Goal: Information Seeking & Learning: Learn about a topic

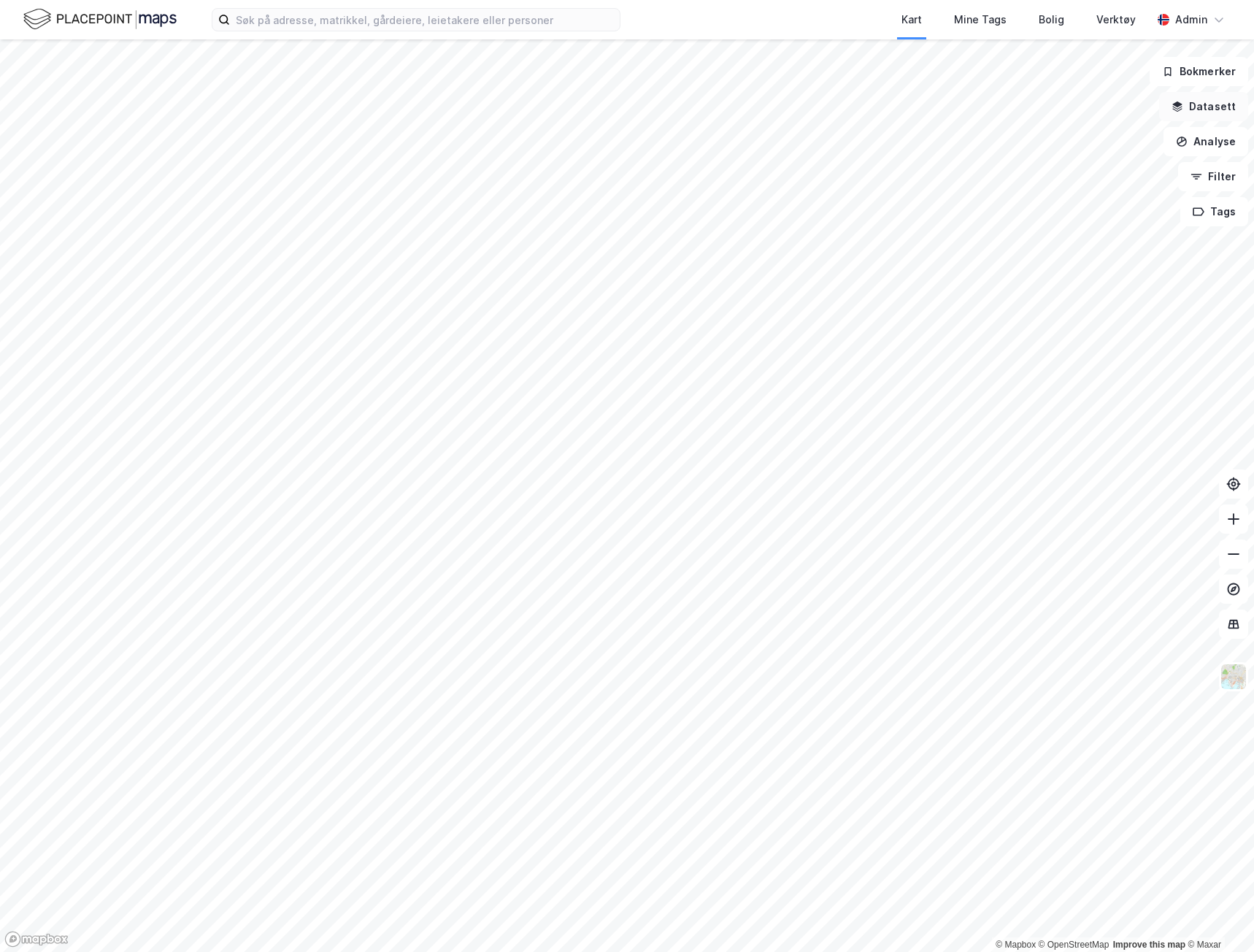
click at [1178, 107] on icon "button" at bounding box center [1178, 108] width 10 height 4
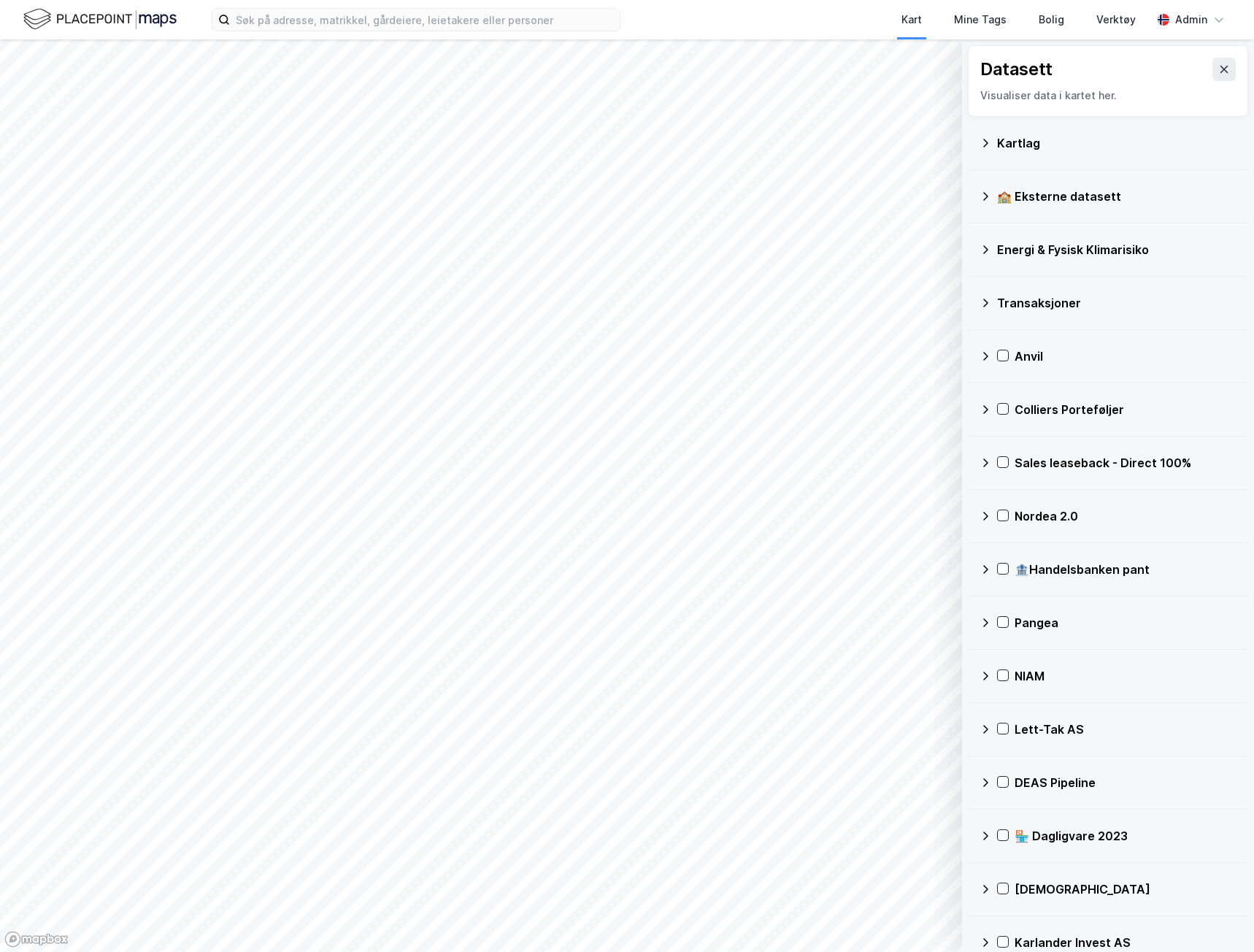
click at [1041, 290] on div "Transaksjoner" at bounding box center [1108, 303] width 257 height 35
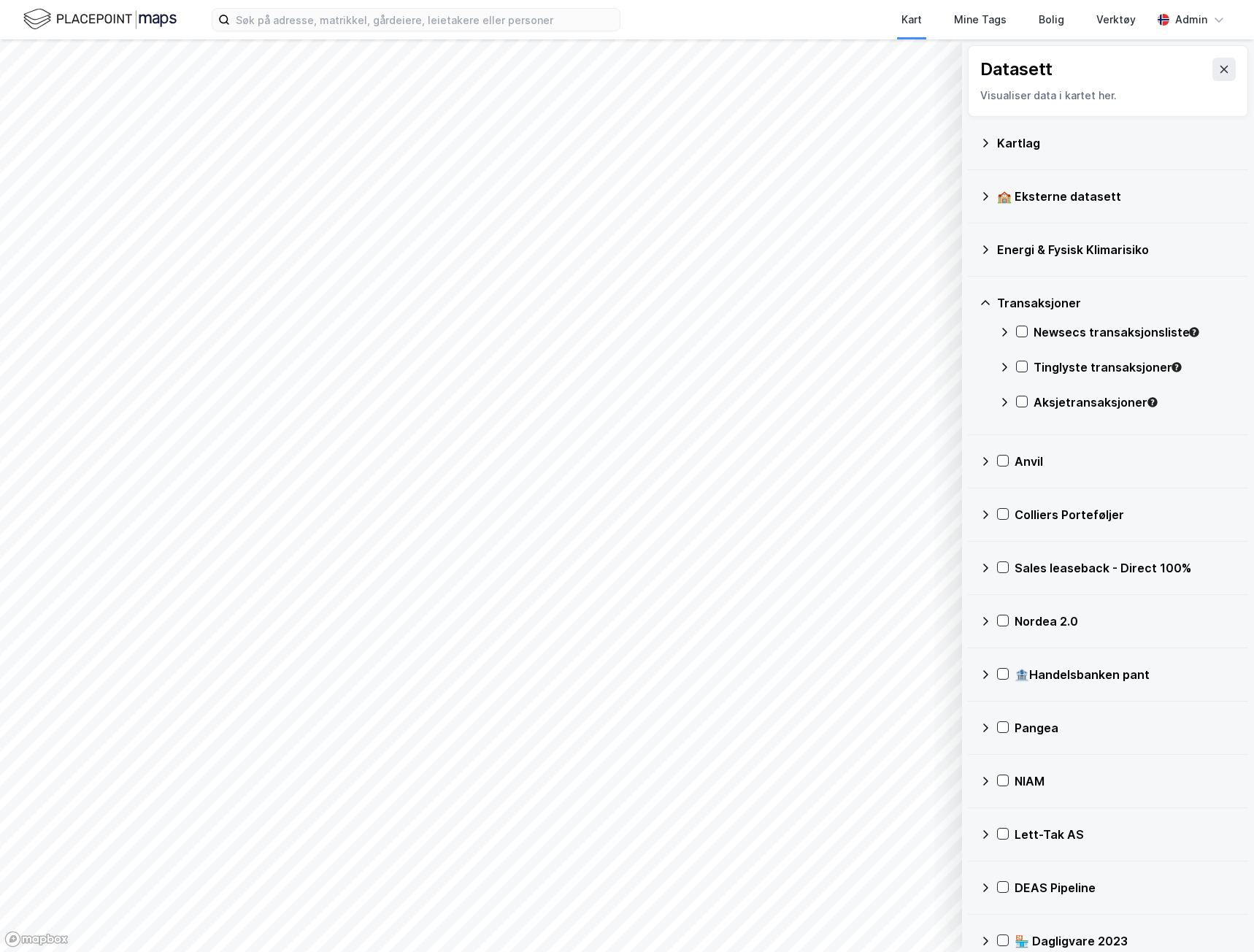
click at [1043, 309] on div "Transaksjoner" at bounding box center [1117, 303] width 240 height 18
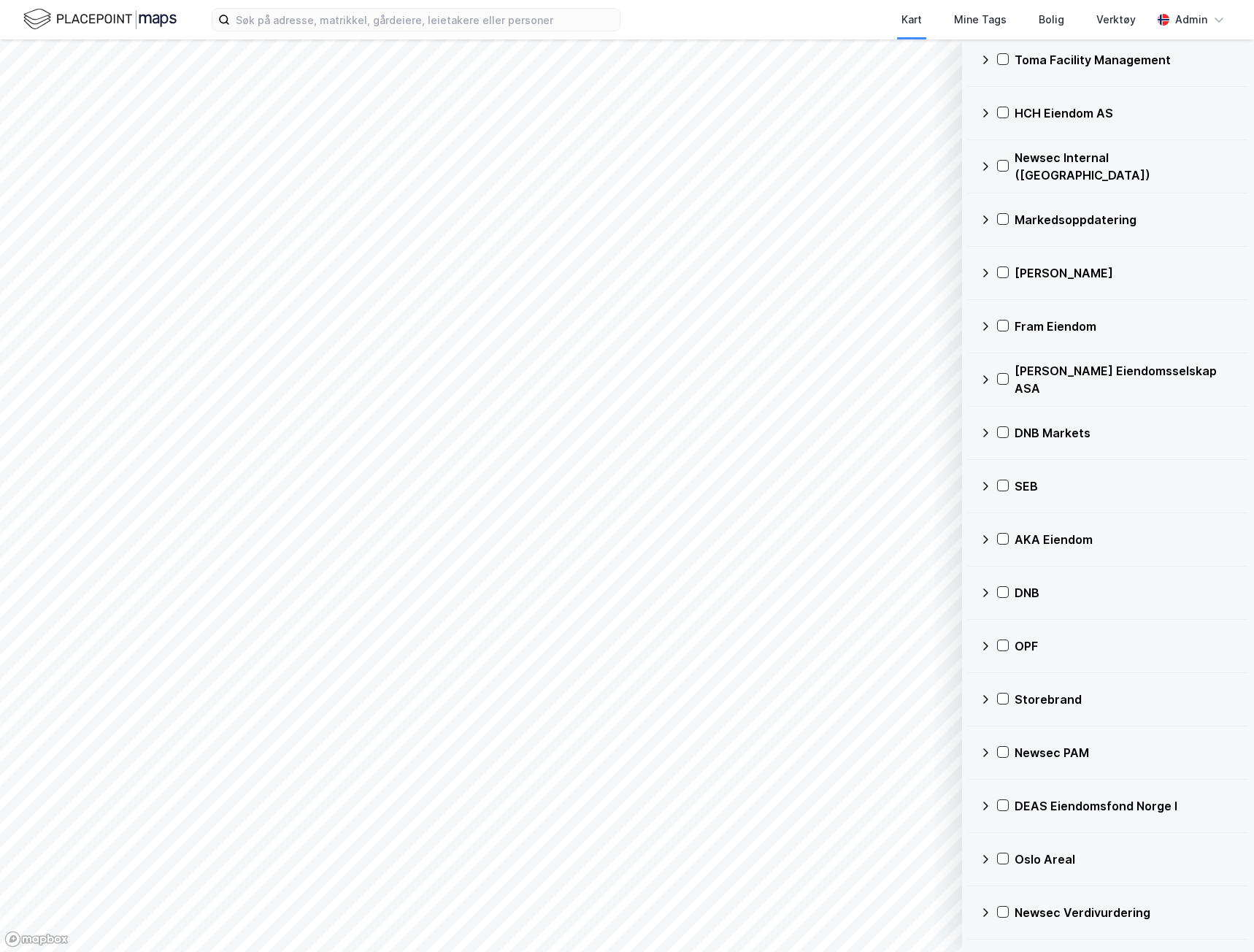
scroll to position [3647, 0]
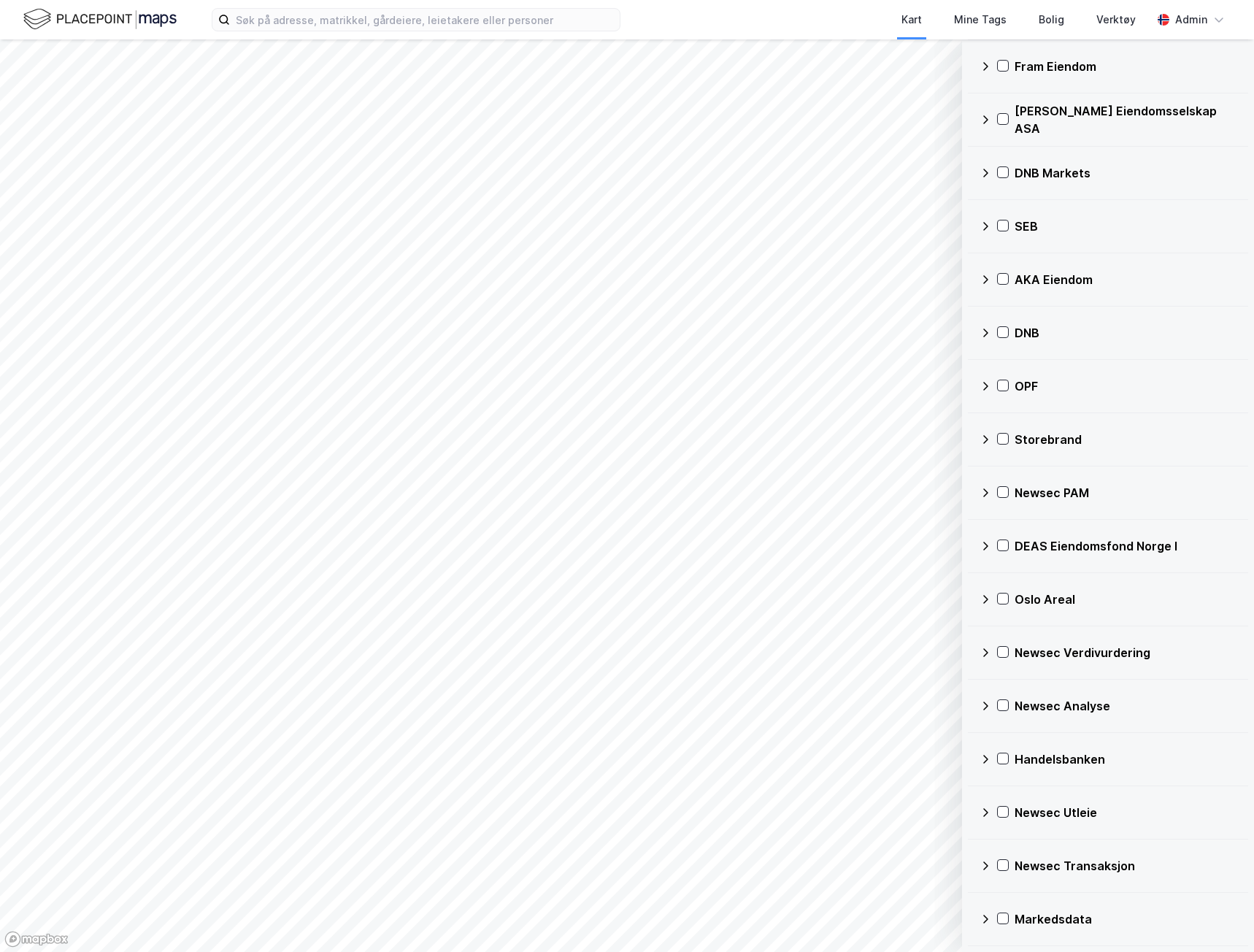
click at [1052, 868] on div "Newsec Transaksjon" at bounding box center [1126, 866] width 222 height 18
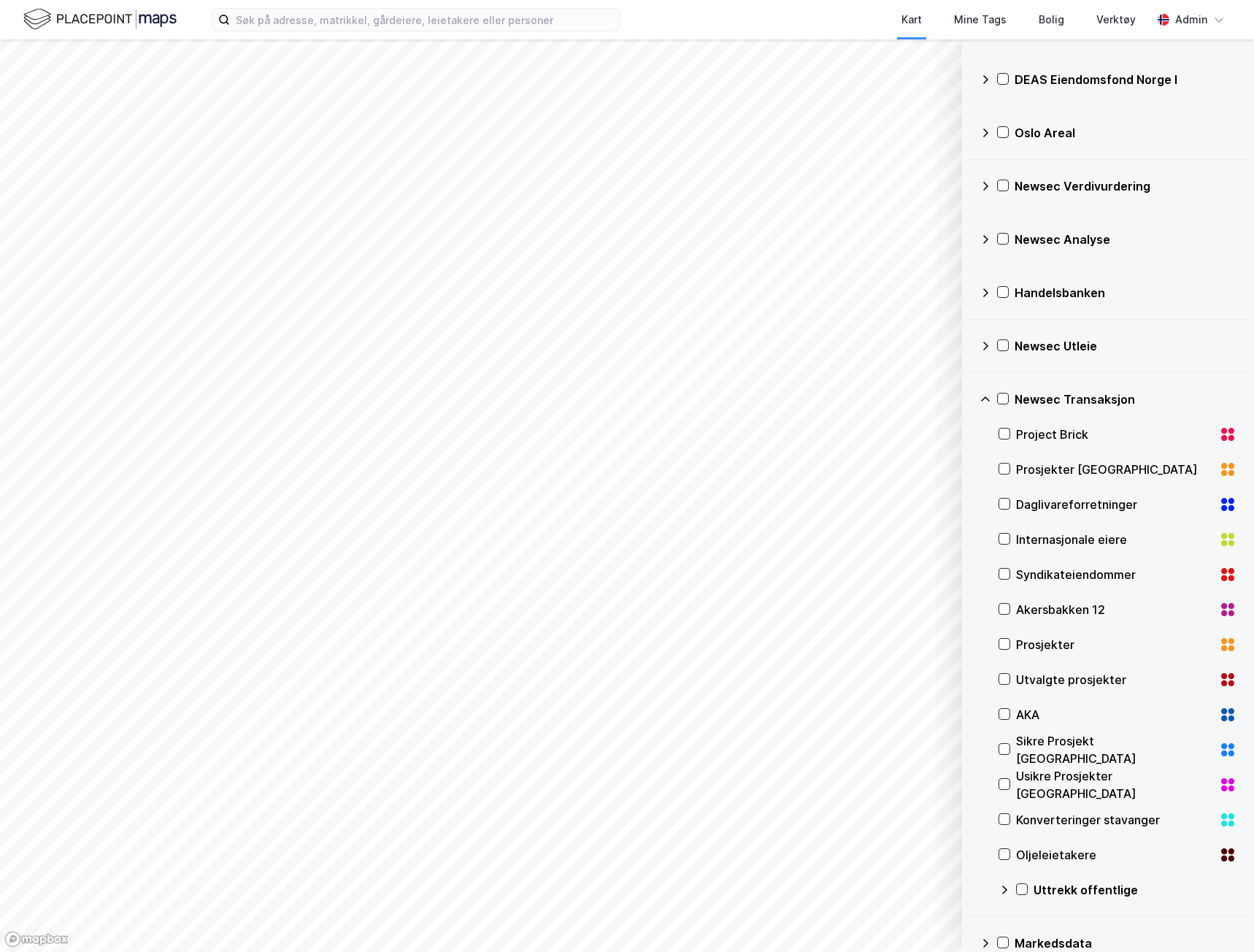
scroll to position [4138, 0]
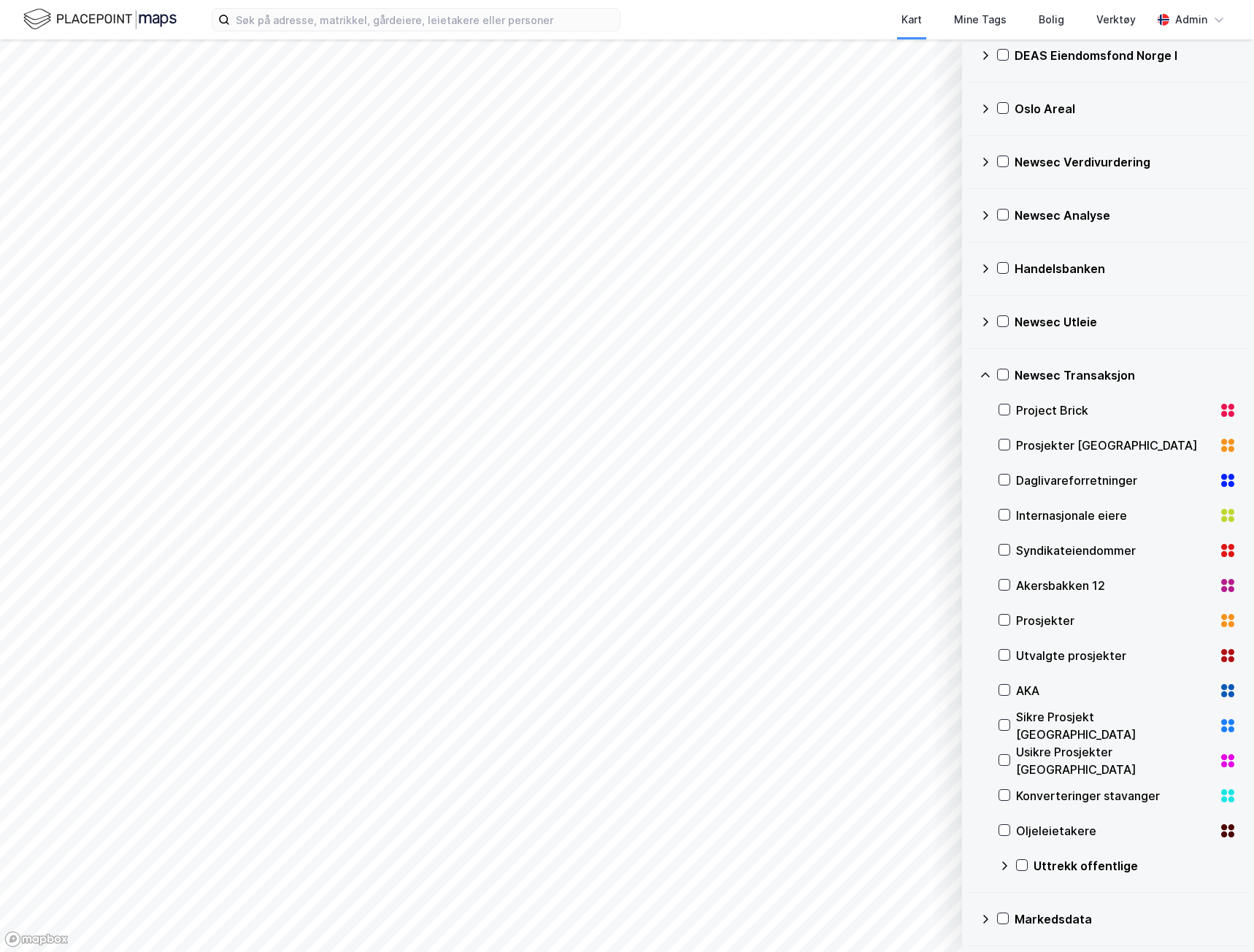
click at [1059, 379] on div "Newsec Transaksjon" at bounding box center [1126, 375] width 222 height 18
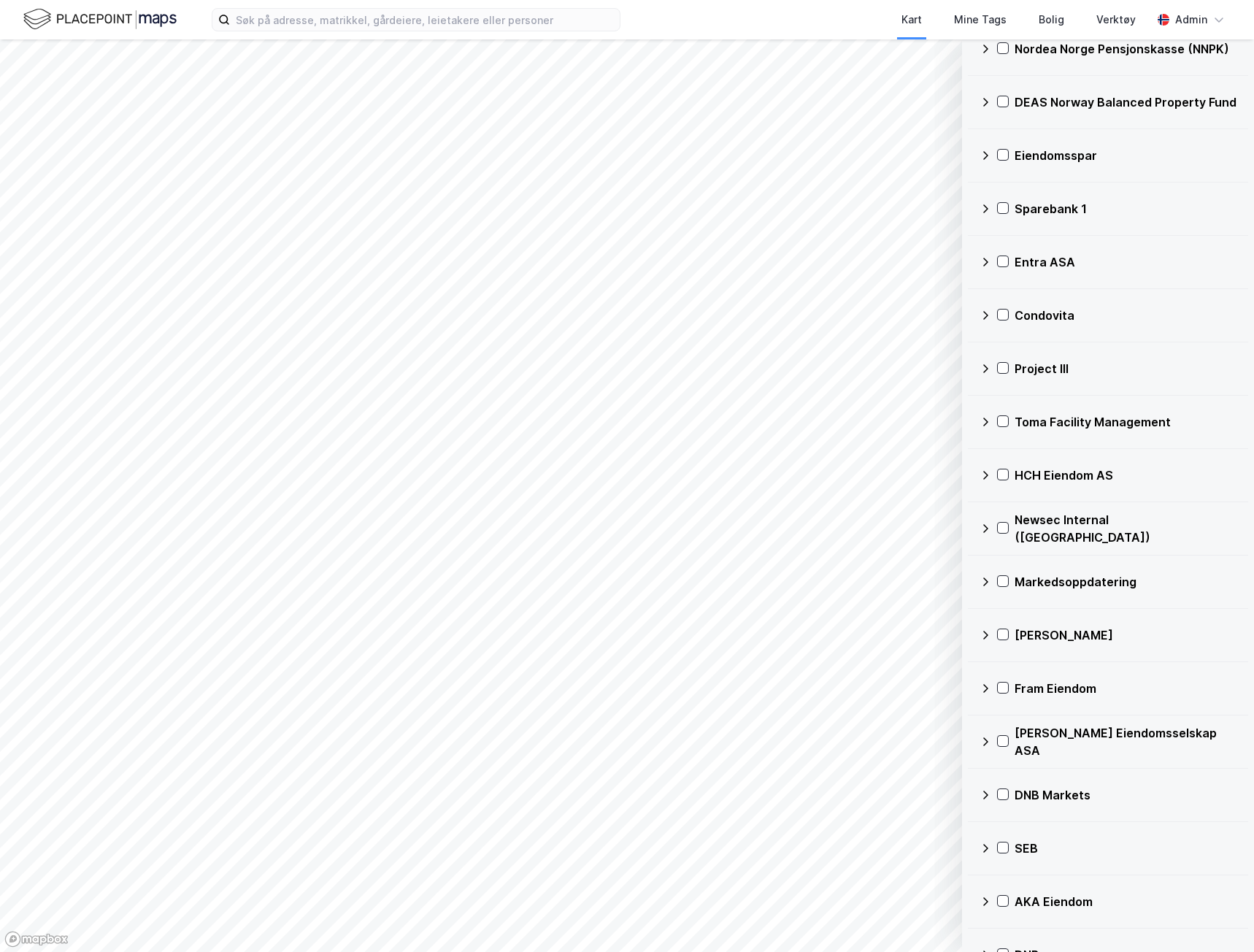
scroll to position [2990, 0]
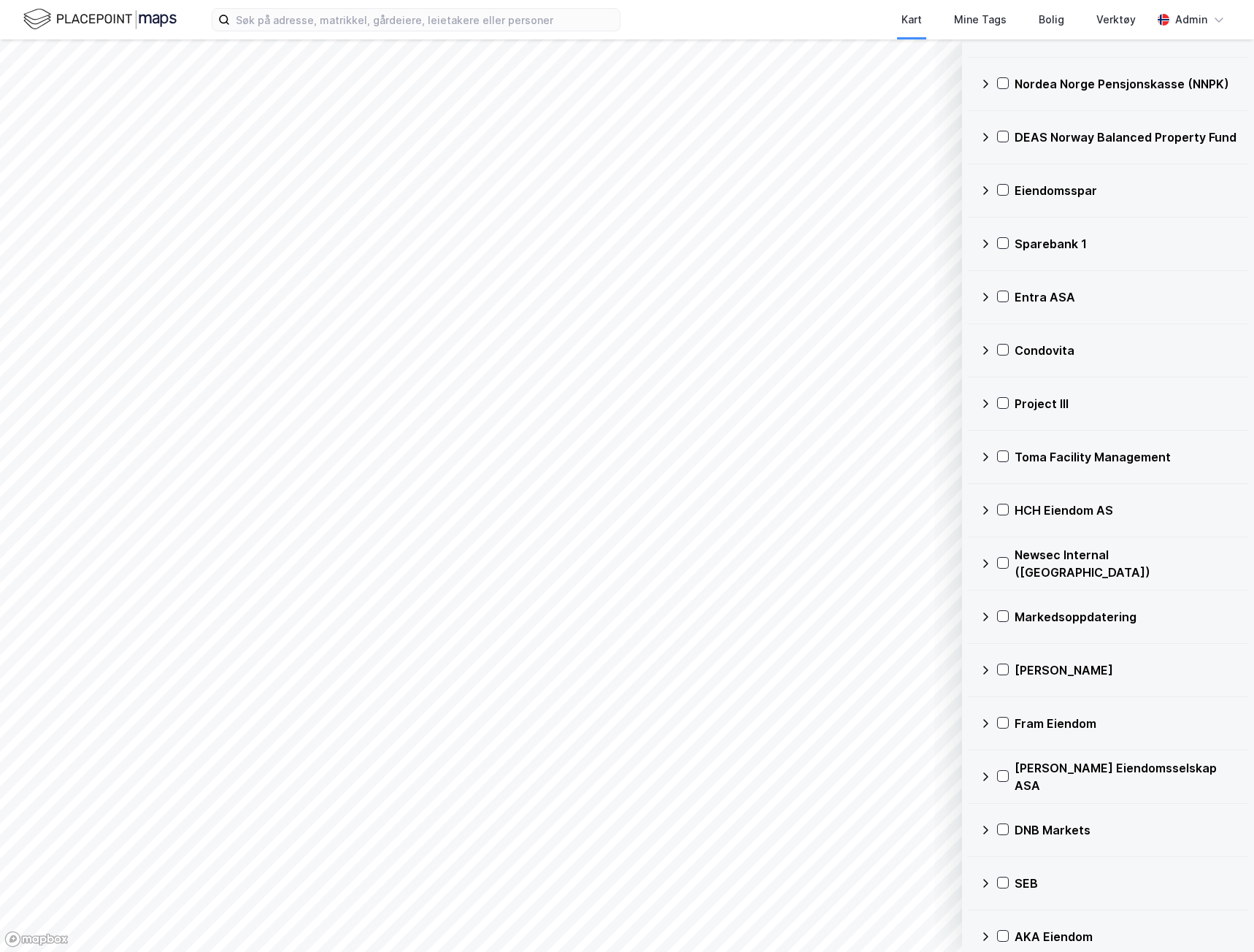
click at [1069, 562] on div "Newsec Internal ([GEOGRAPHIC_DATA])" at bounding box center [1126, 564] width 222 height 35
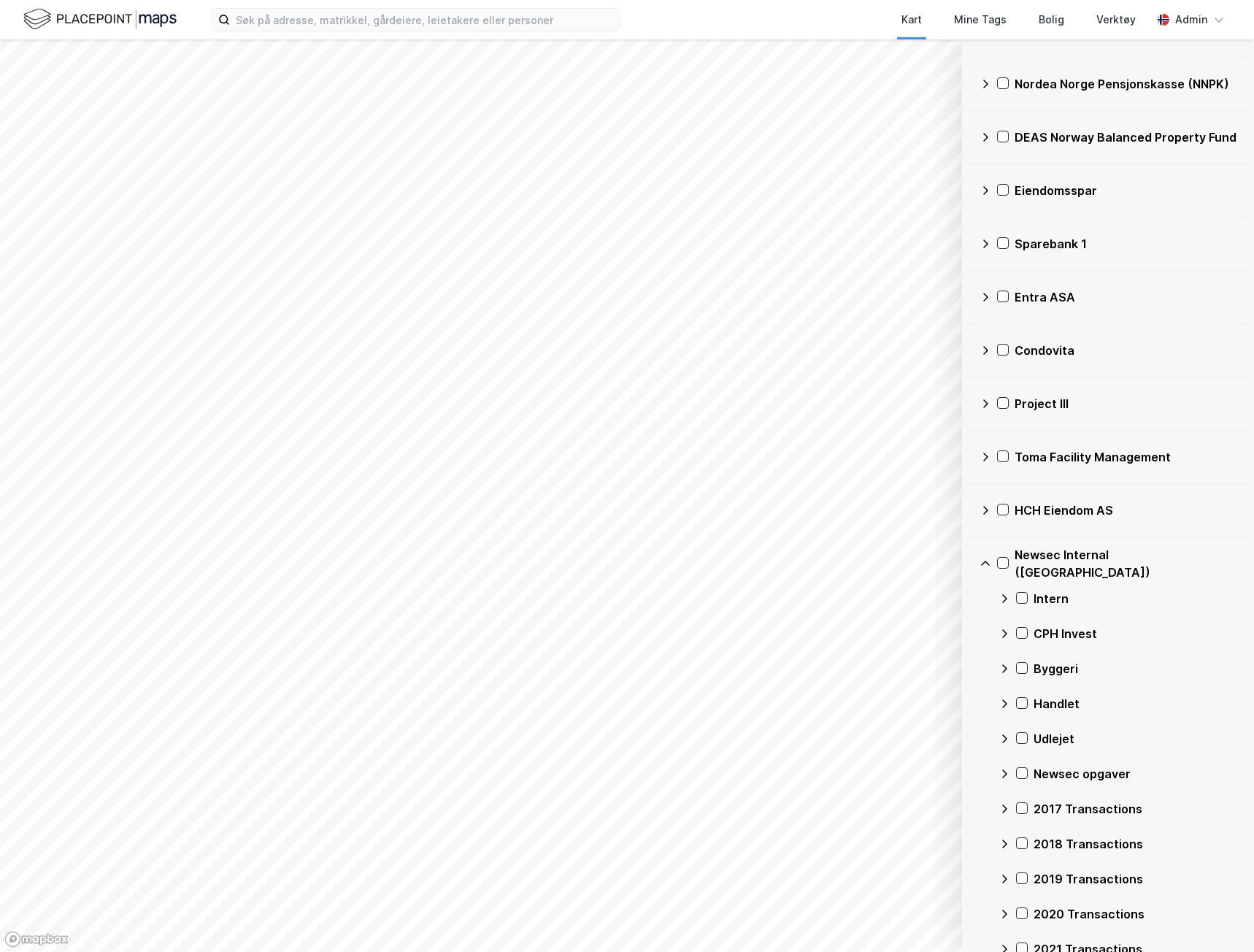
click at [1069, 562] on div "Newsec Internal ([GEOGRAPHIC_DATA])" at bounding box center [1126, 564] width 222 height 35
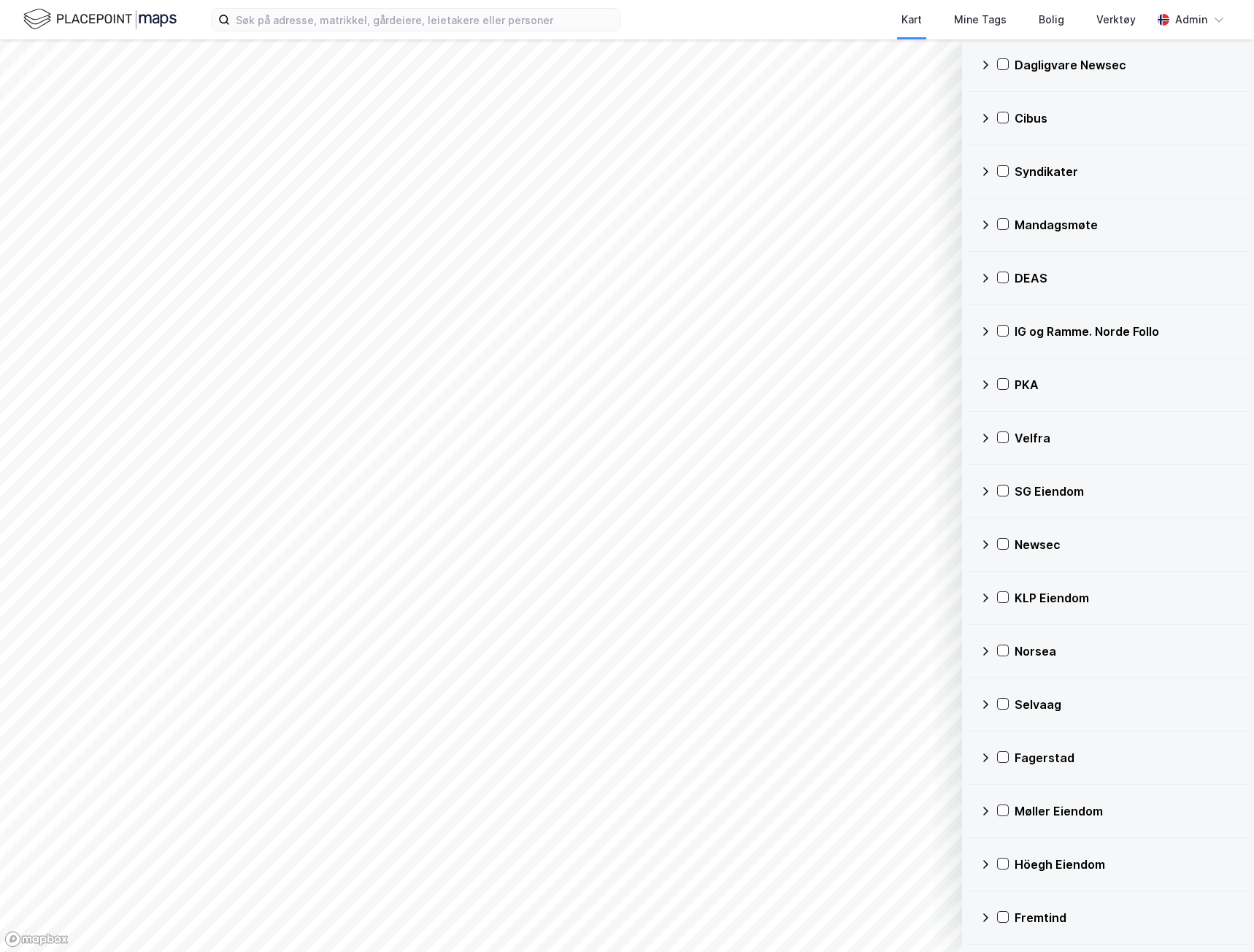
scroll to position [1677, 0]
click at [1049, 530] on div "Newsec" at bounding box center [1108, 545] width 257 height 35
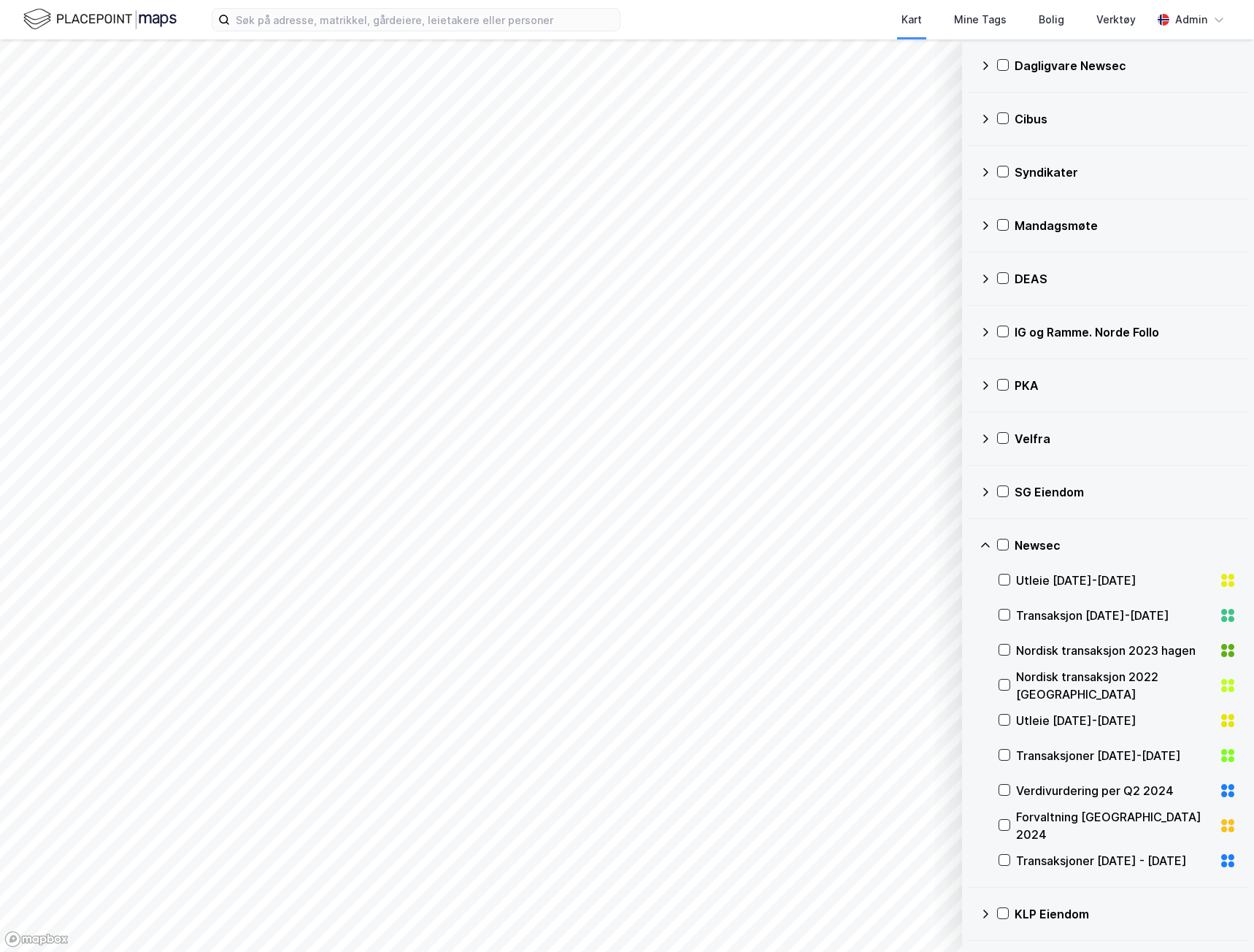
scroll to position [1749, 0]
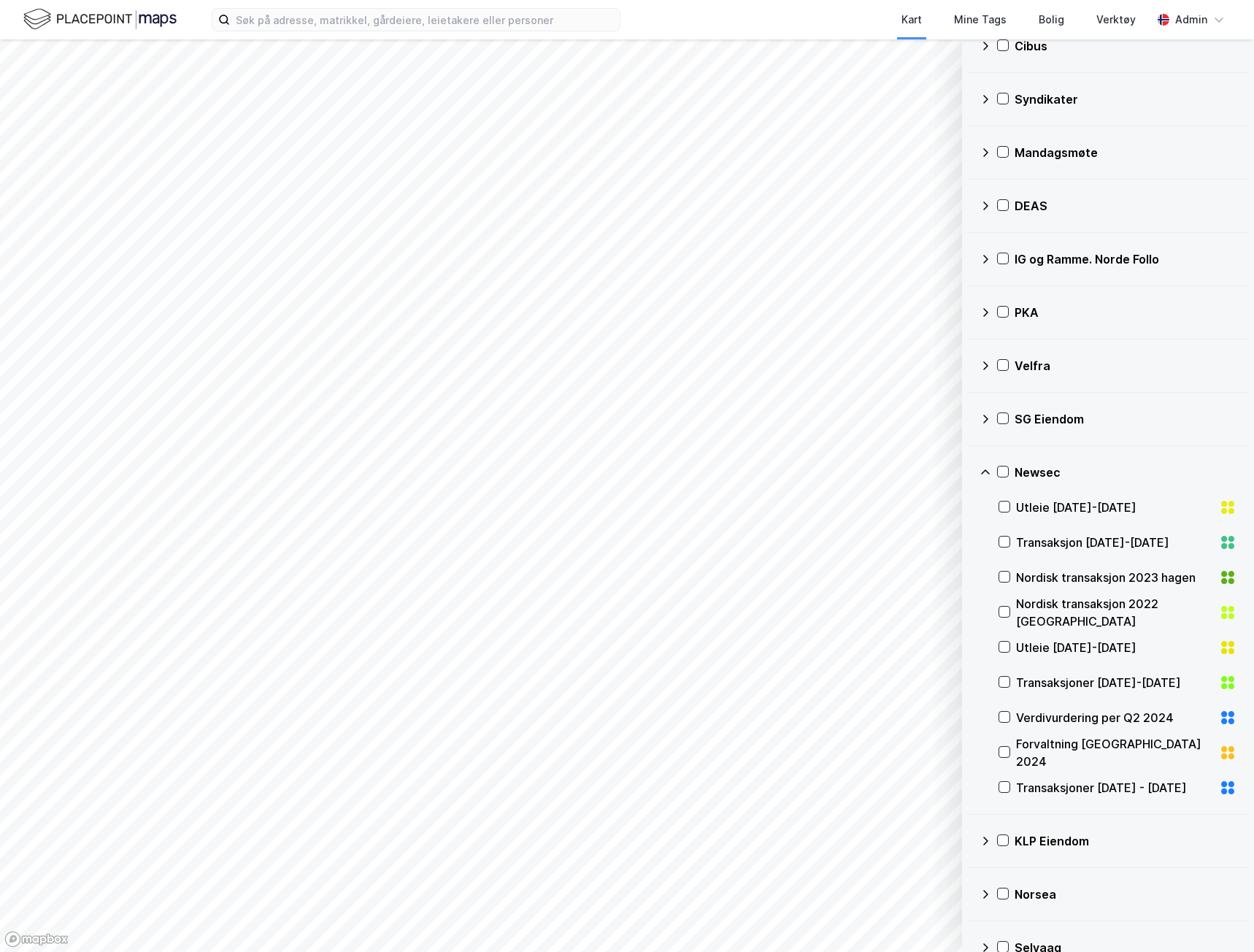
click at [1074, 685] on div "Transaksjoner [DATE]-[DATE]" at bounding box center [1114, 682] width 197 height 18
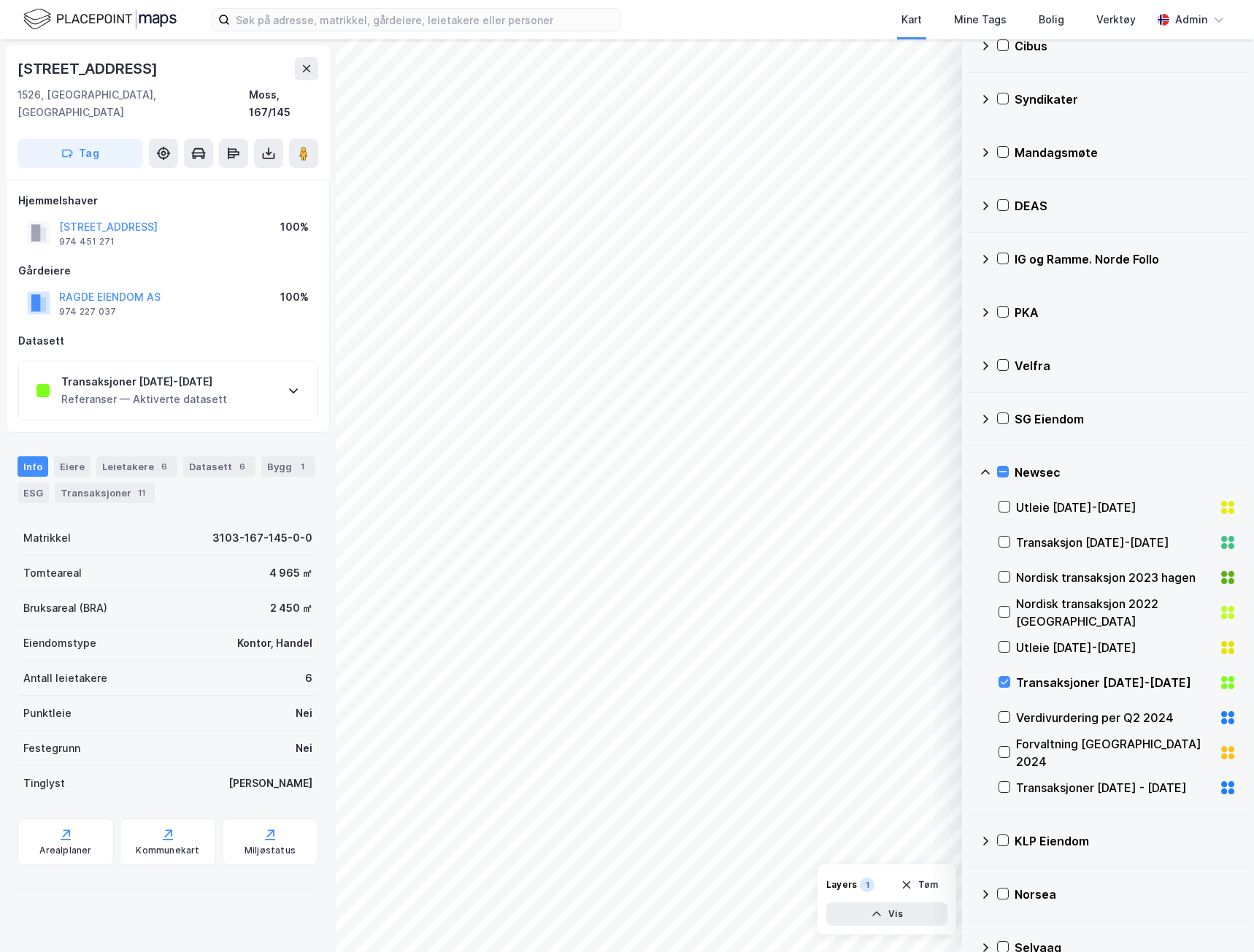
click at [161, 362] on div "Transaksjoner [DATE]-[DATE] Referanser — Aktiverte datasett" at bounding box center [168, 391] width 298 height 59
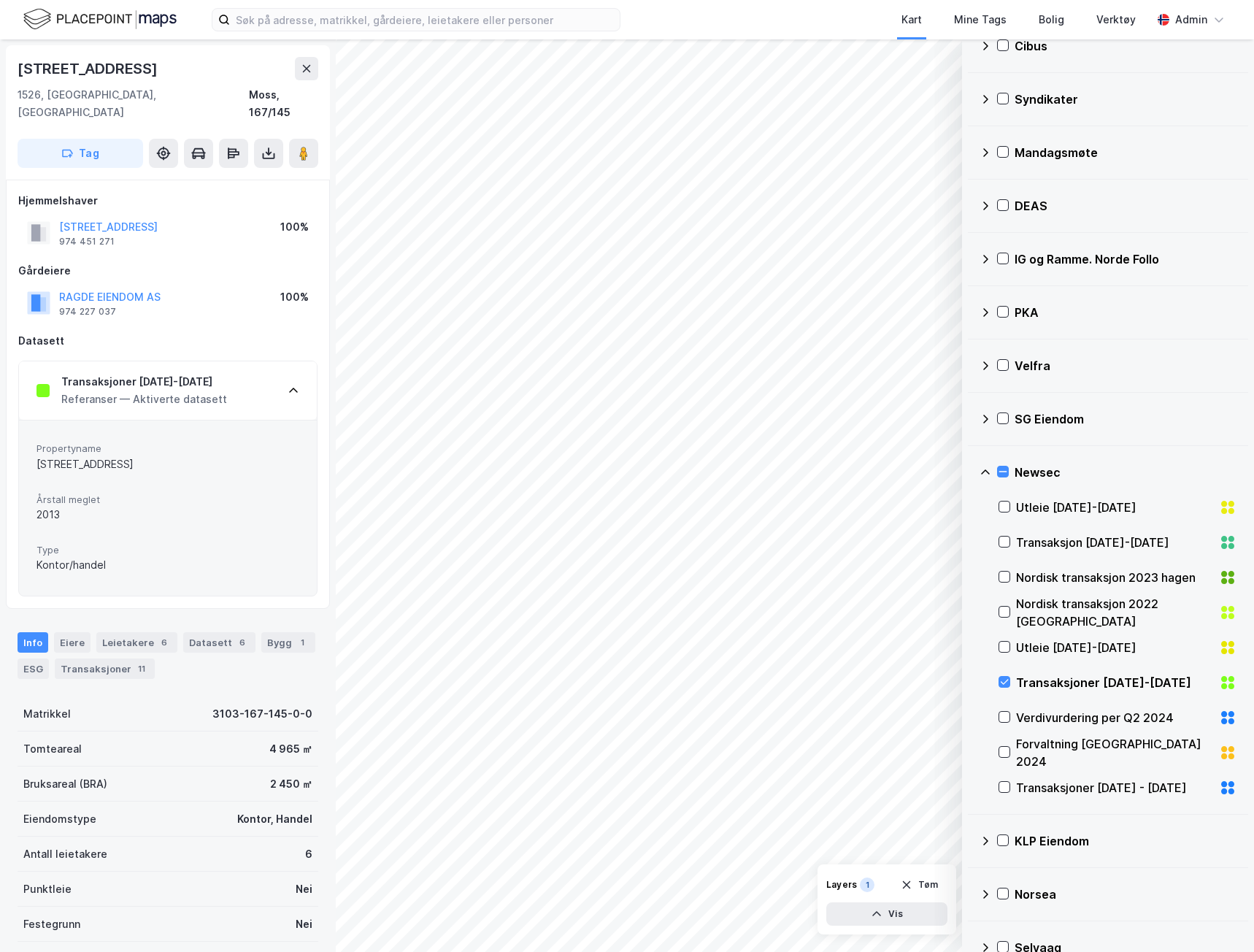
click at [164, 373] on div "Transaksjoner [DATE]-[DATE]" at bounding box center [144, 382] width 166 height 18
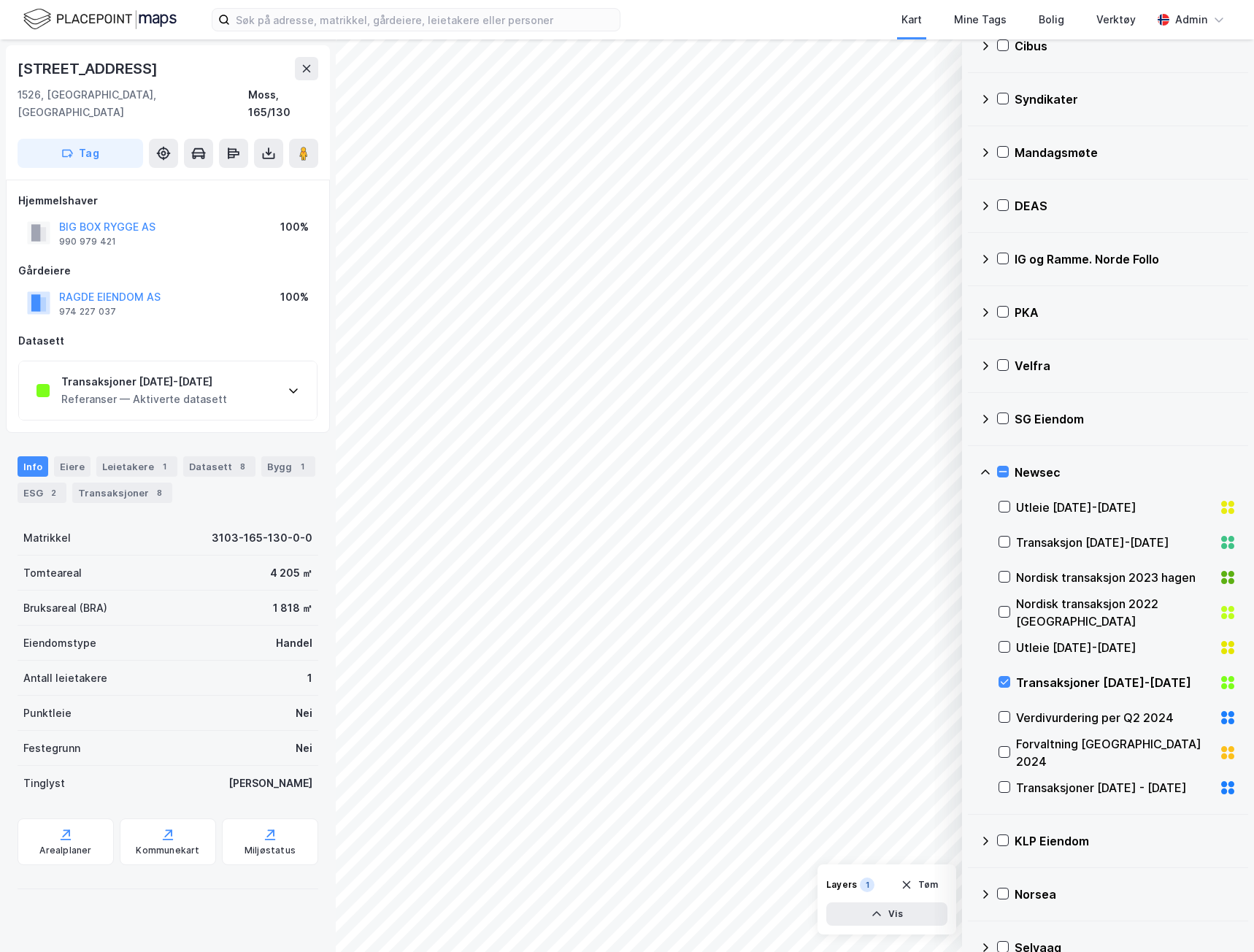
click at [214, 391] on div "Referanser — Aktiverte datasett" at bounding box center [144, 400] width 166 height 18
click at [176, 373] on div "Transaksjoner [DATE]-[DATE]" at bounding box center [144, 382] width 166 height 18
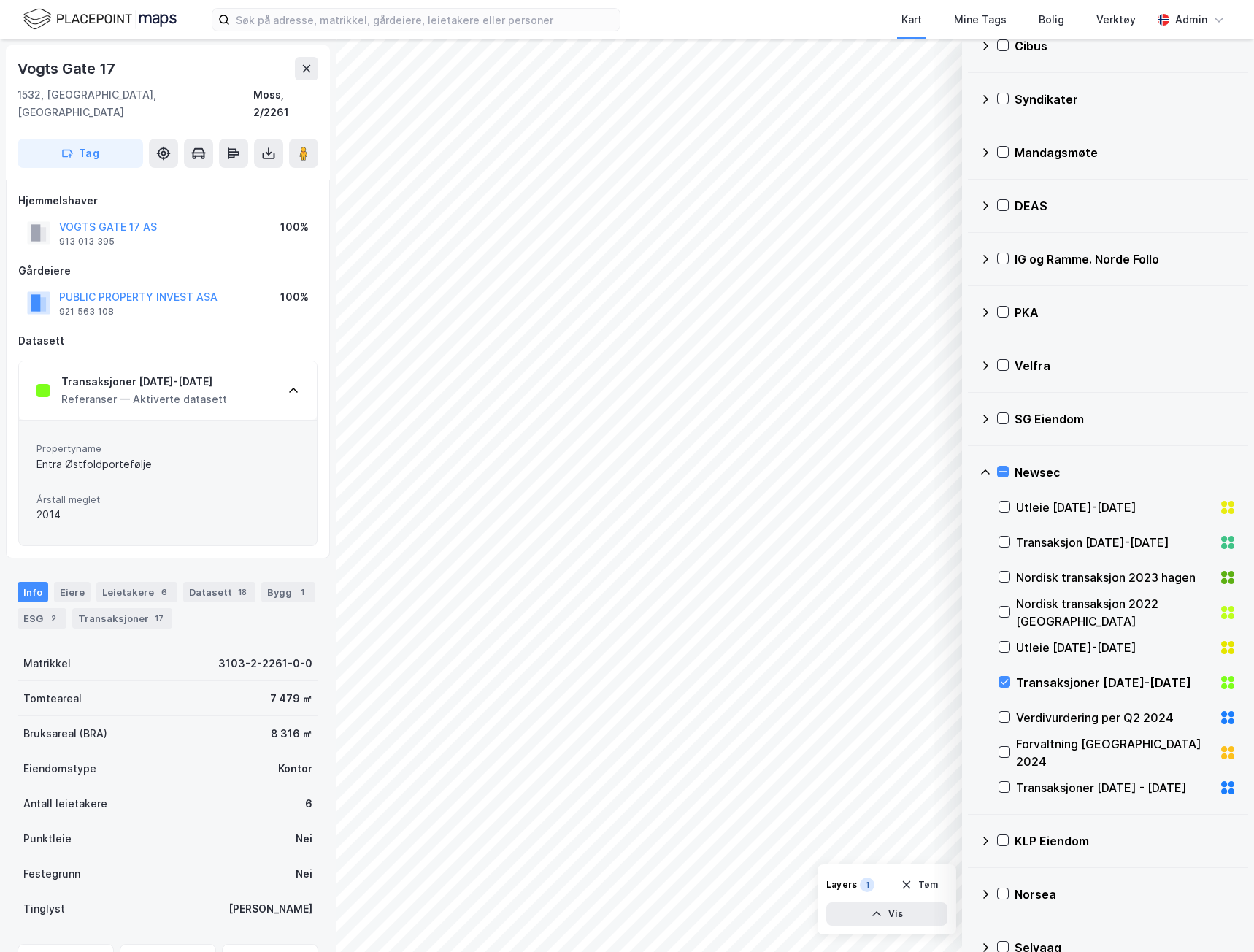
click at [176, 373] on div "Transaksjoner [DATE]-[DATE]" at bounding box center [144, 382] width 166 height 18
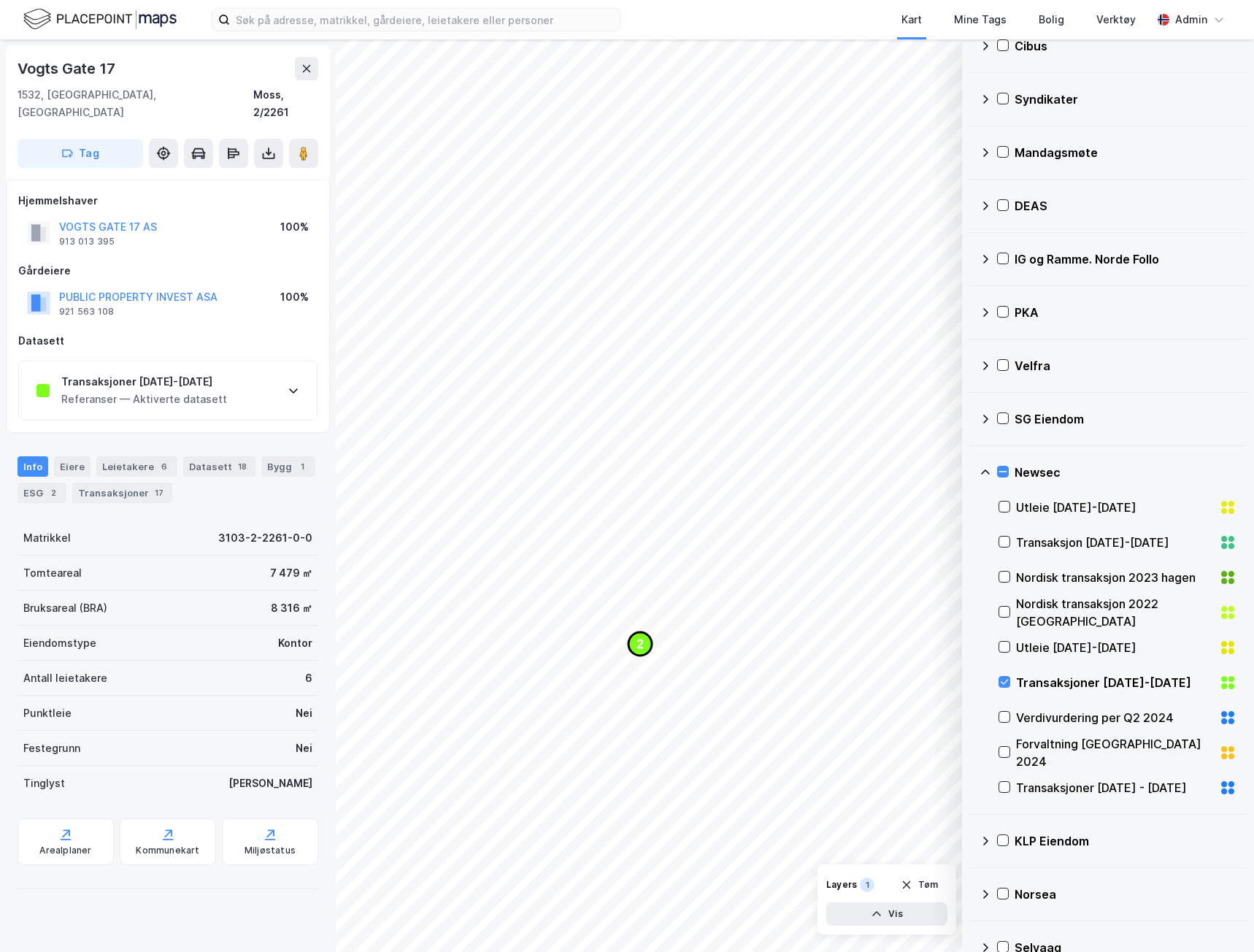
click at [645, 654] on circle "Map marker" at bounding box center [640, 644] width 24 height 24
click at [234, 370] on div "Transaksjoner [DATE]-[DATE] Referanser — Aktiverte datasett" at bounding box center [168, 391] width 298 height 59
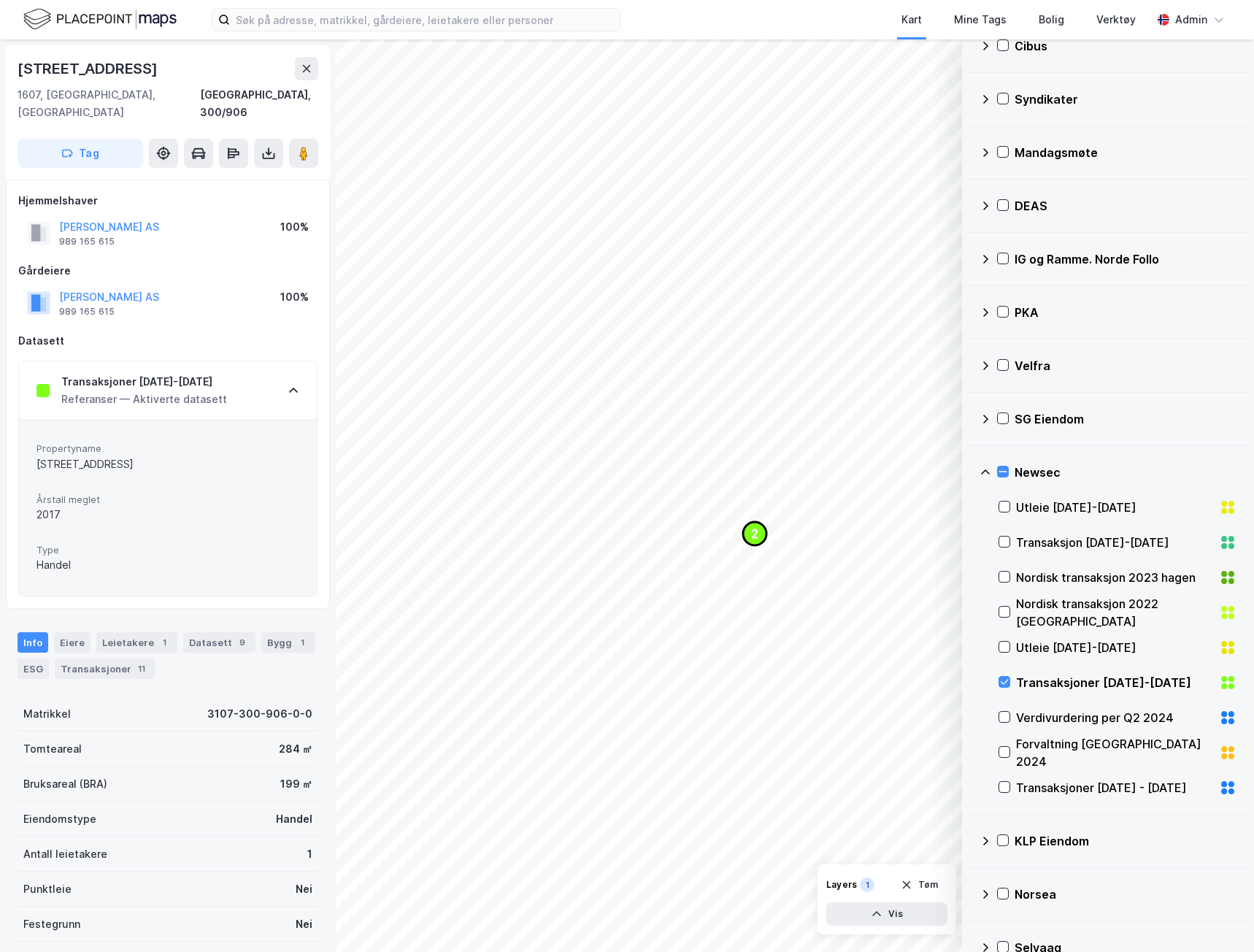
click at [755, 535] on text "2" at bounding box center [754, 534] width 6 height 12
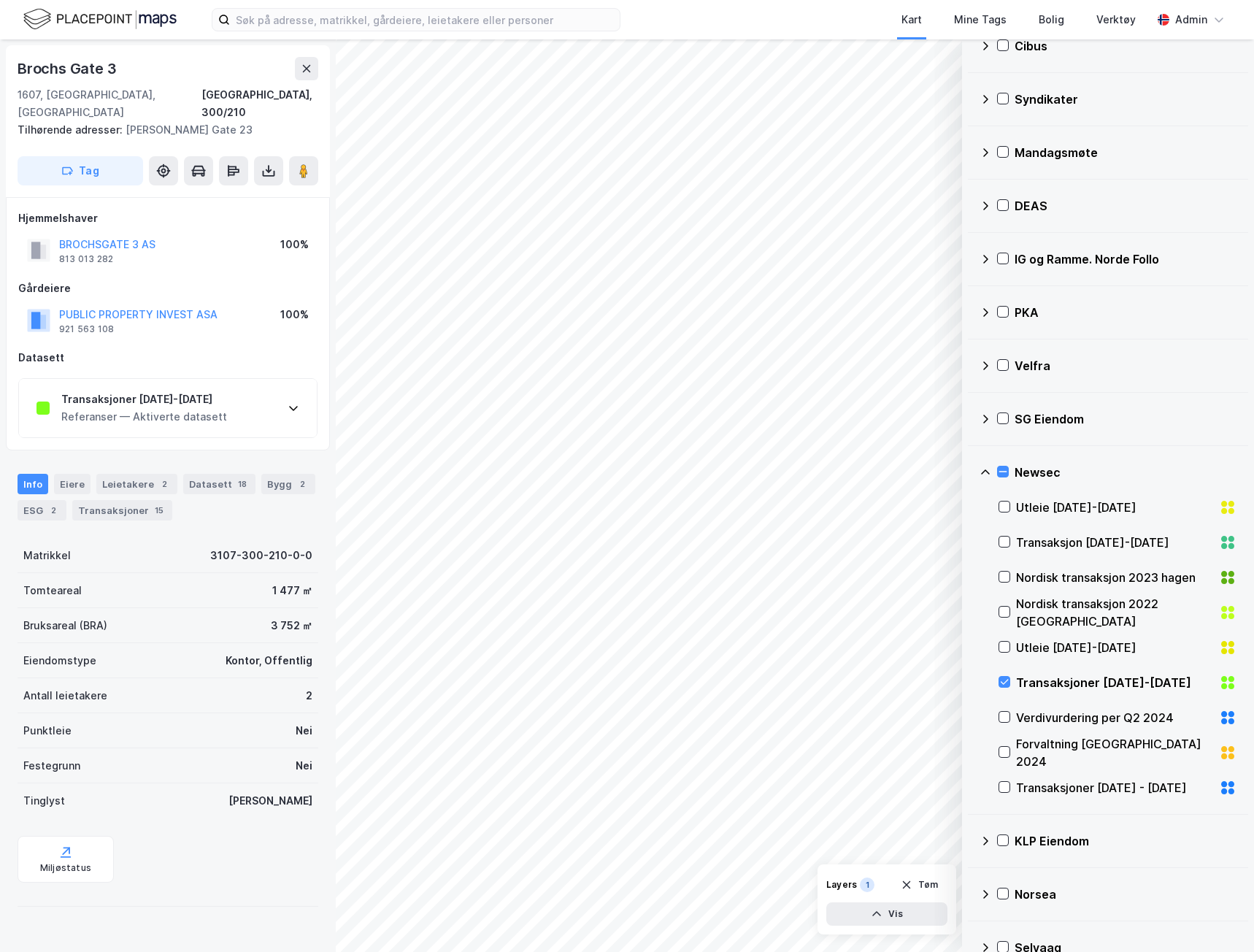
click at [209, 391] on div "Transaksjoner [DATE]-[DATE]" at bounding box center [144, 400] width 166 height 18
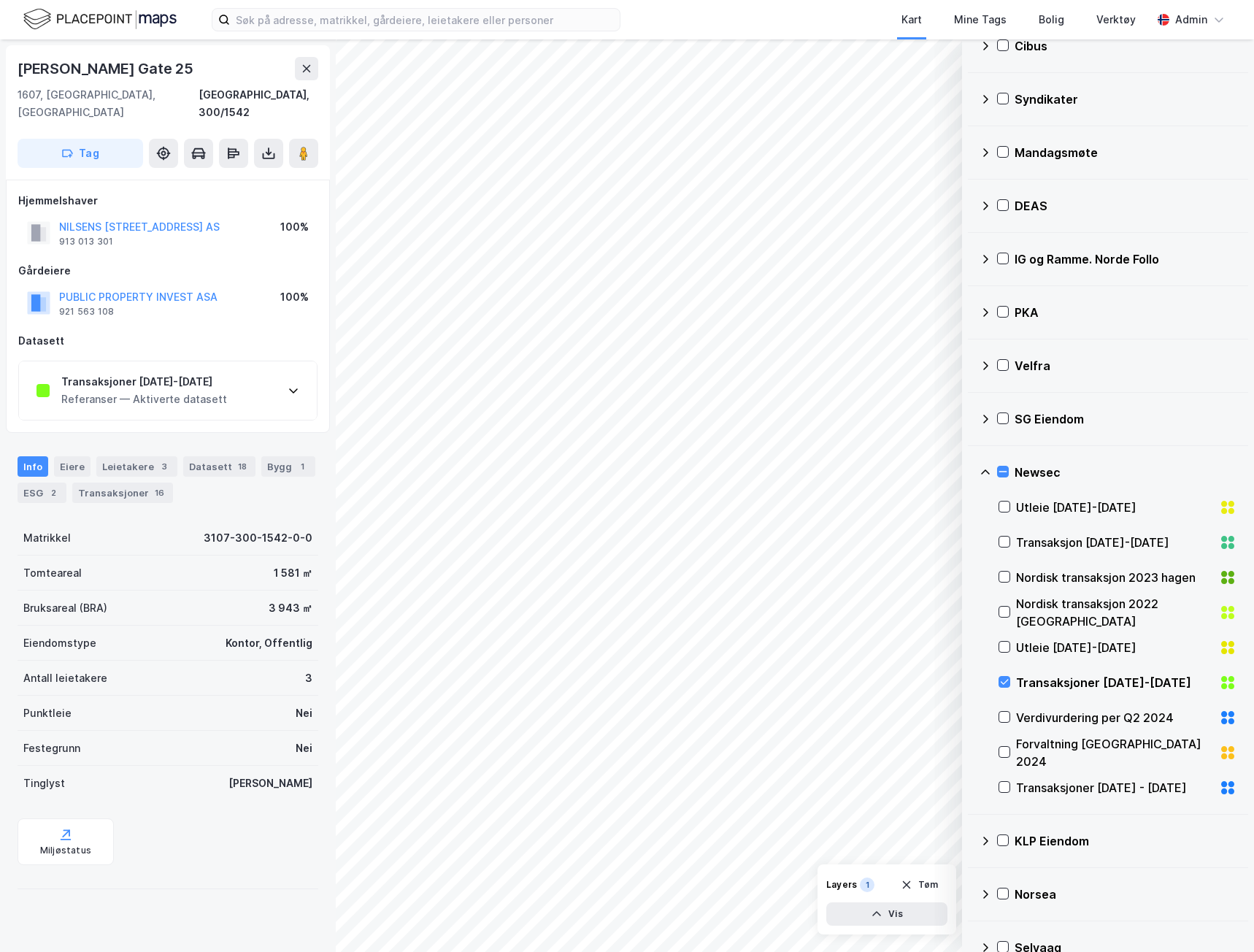
click at [165, 391] on div "Referanser — Aktiverte datasett" at bounding box center [144, 400] width 166 height 18
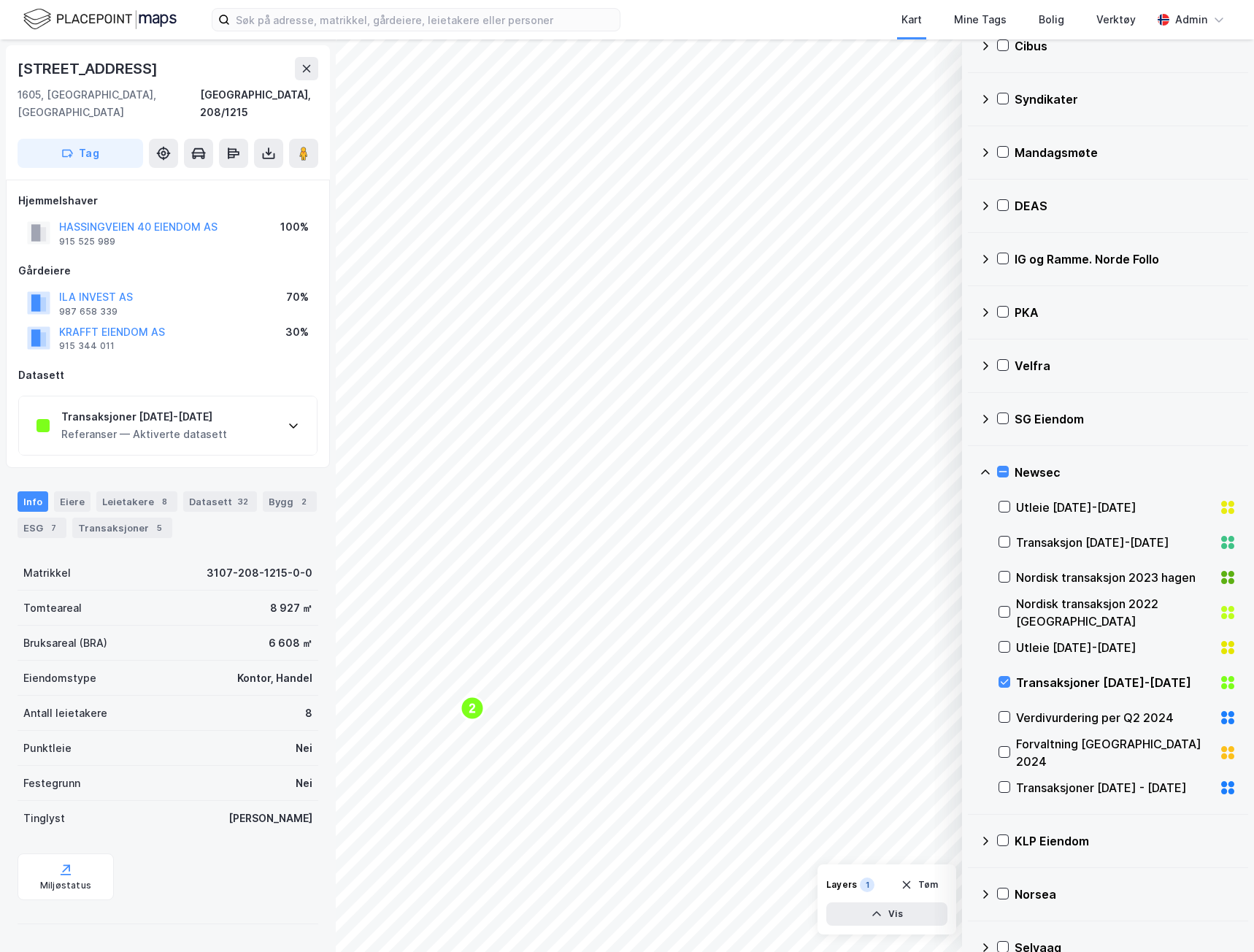
click at [162, 426] on div "Referanser — Aktiverte datasett" at bounding box center [144, 435] width 166 height 18
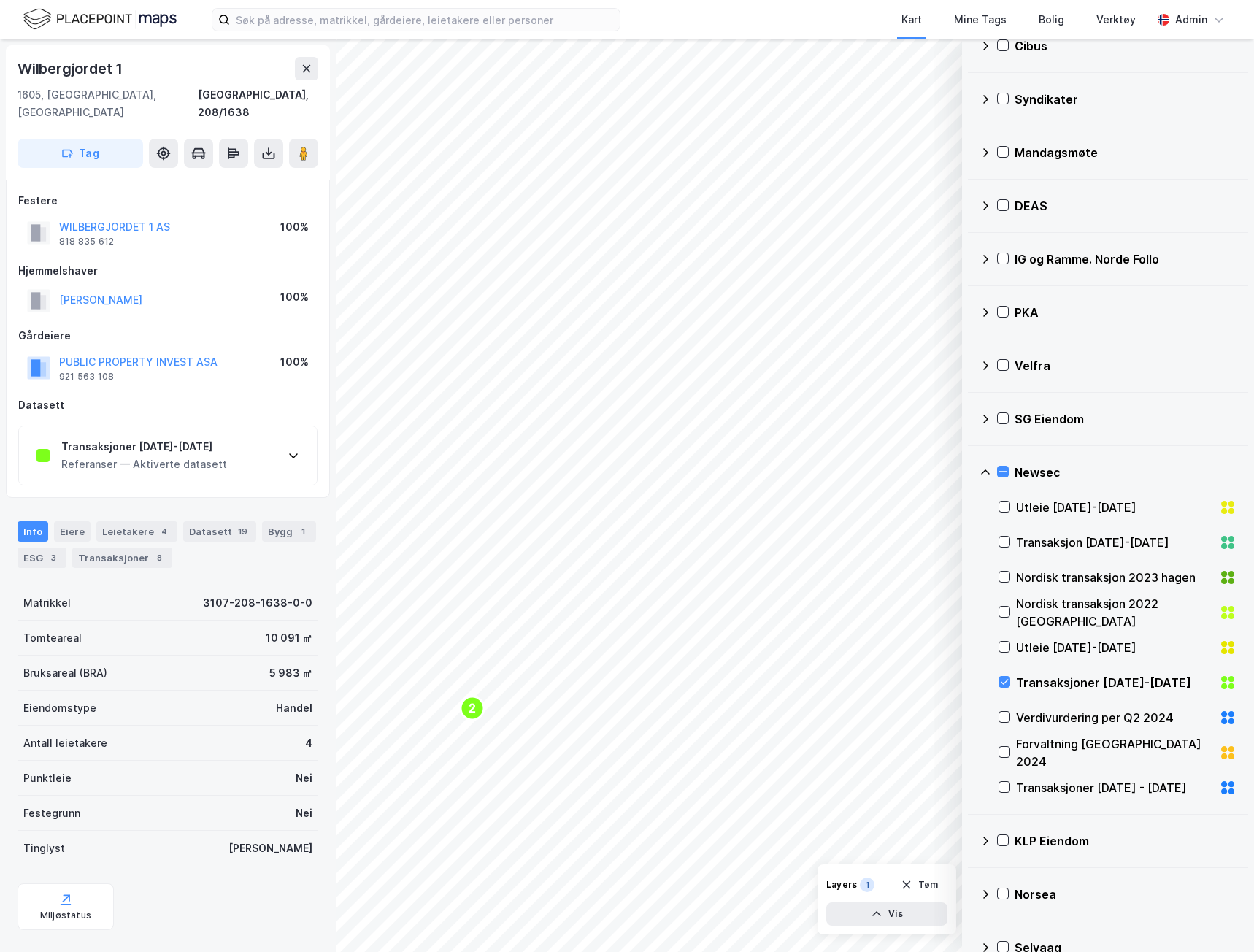
click at [200, 456] on div "Referanser — Aktiverte datasett" at bounding box center [144, 465] width 166 height 18
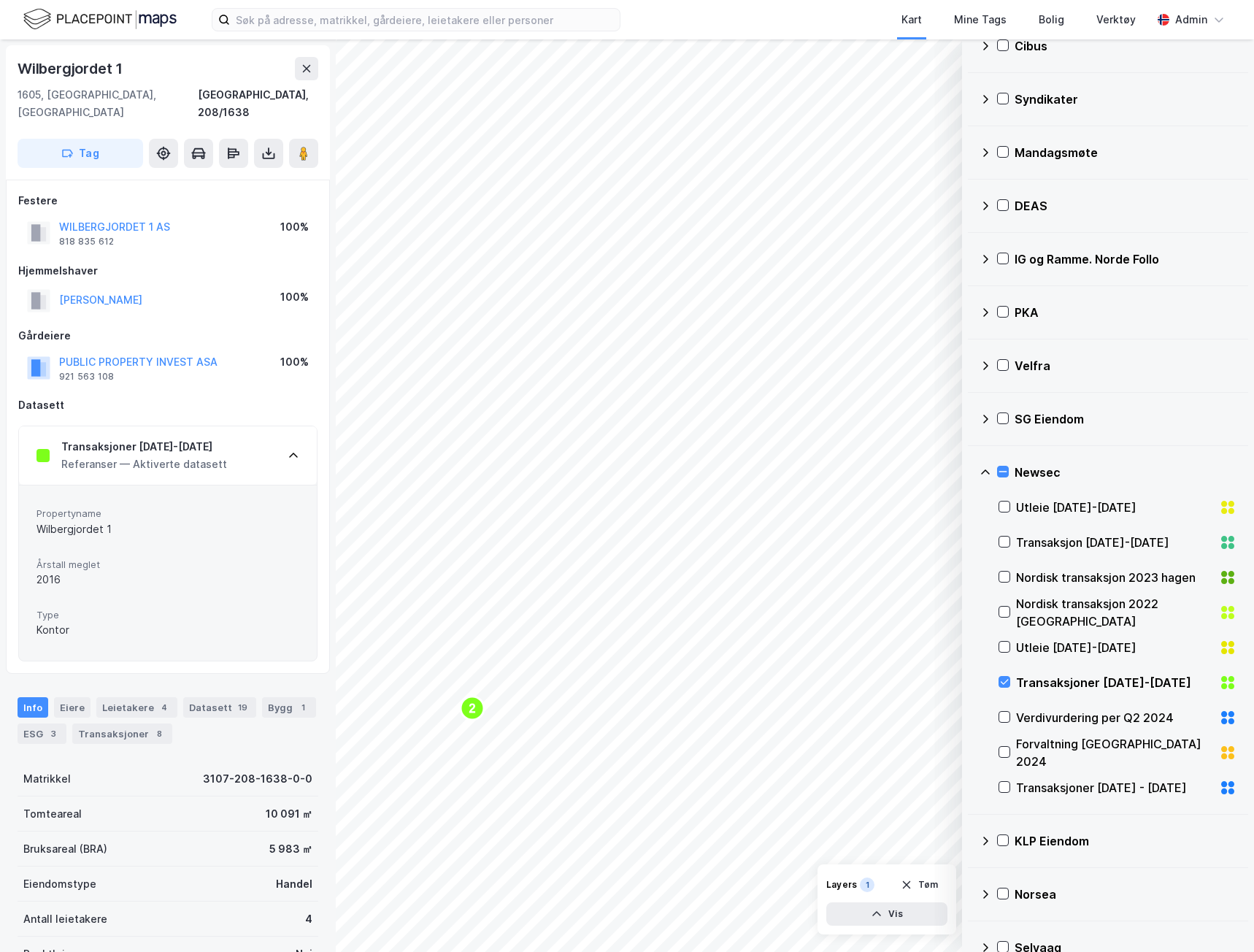
click at [195, 456] on div "Referanser — Aktiverte datasett" at bounding box center [144, 465] width 166 height 18
